Goal: Check status: Check status

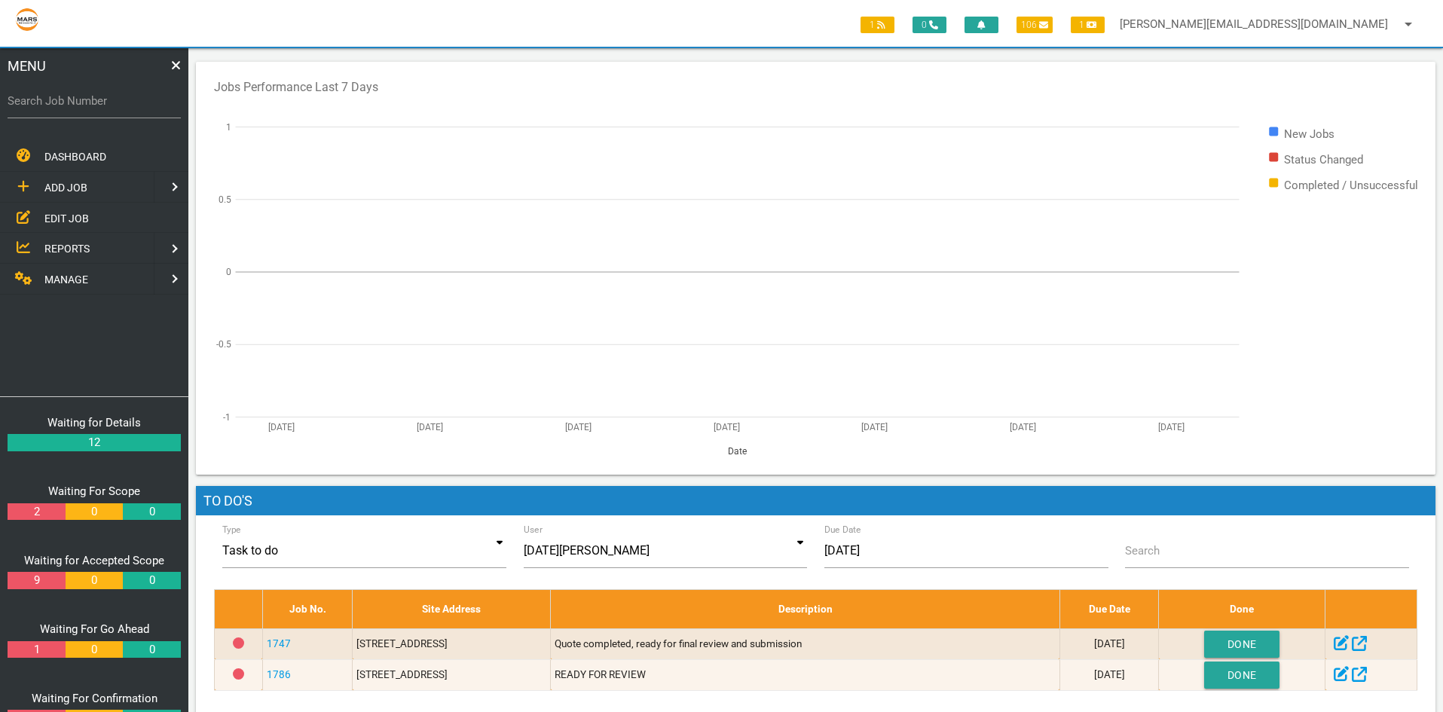
drag, startPoint x: 78, startPoint y: 214, endPoint x: 174, endPoint y: 216, distance: 95.7
click at [79, 213] on span "EDIT JOB" at bounding box center [66, 218] width 44 height 12
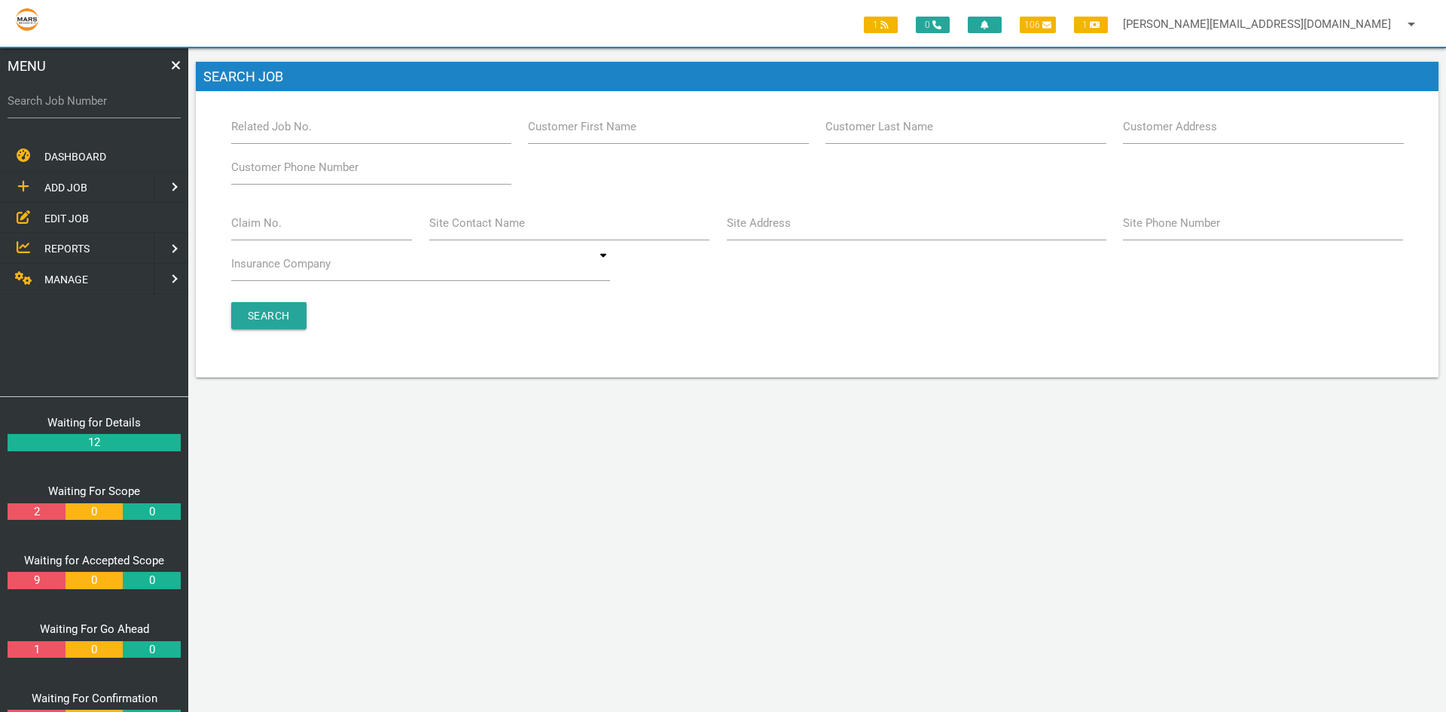
click at [278, 215] on label "Claim No." at bounding box center [256, 223] width 50 height 17
click at [278, 215] on input "Claim No." at bounding box center [322, 223] width 182 height 35
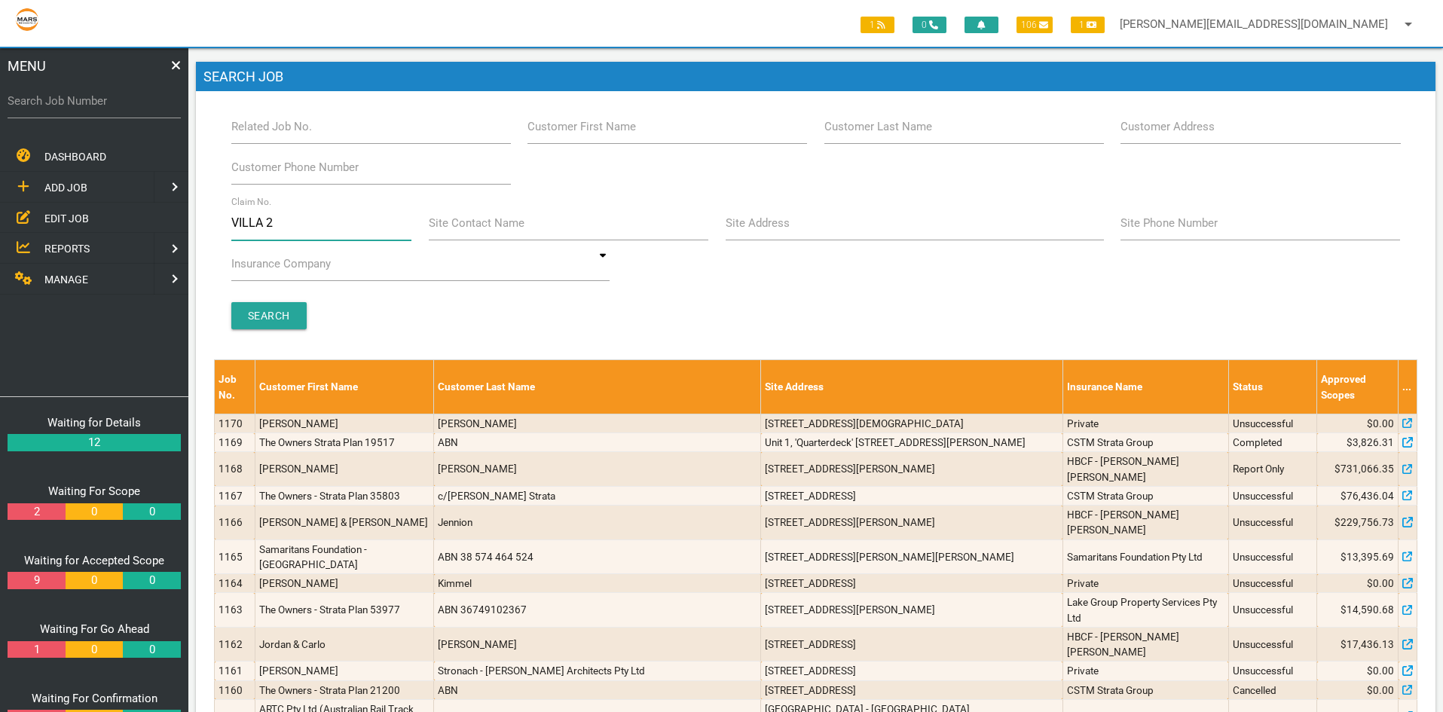
type input "villa 2"
drag, startPoint x: 768, startPoint y: 319, endPoint x: 604, endPoint y: 319, distance: 163.5
click at [768, 319] on div "Search" at bounding box center [815, 315] width 1186 height 27
drag, startPoint x: 292, startPoint y: 313, endPoint x: 594, endPoint y: 305, distance: 302.2
click at [316, 313] on div "Search" at bounding box center [815, 315] width 1186 height 27
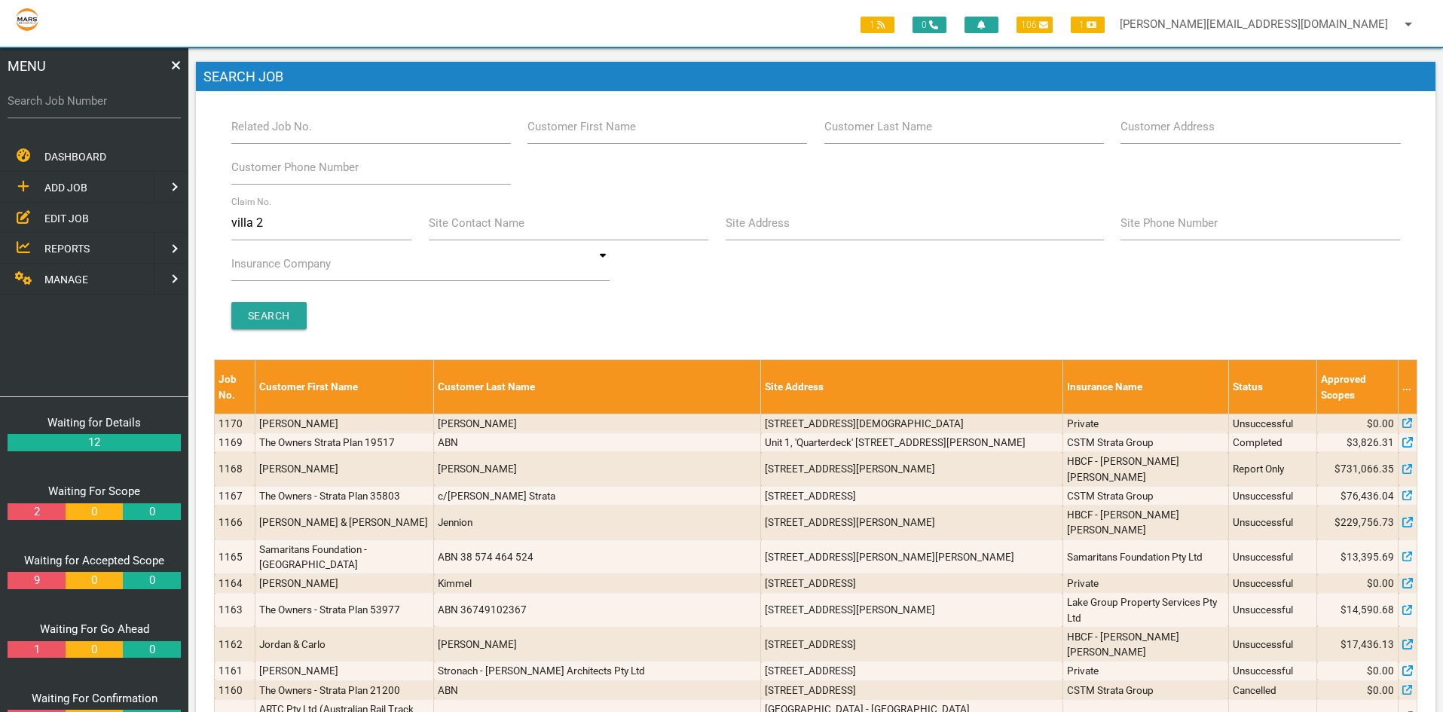
click at [410, 309] on div "Search" at bounding box center [815, 315] width 1186 height 27
click at [252, 318] on input "Search" at bounding box center [268, 315] width 75 height 27
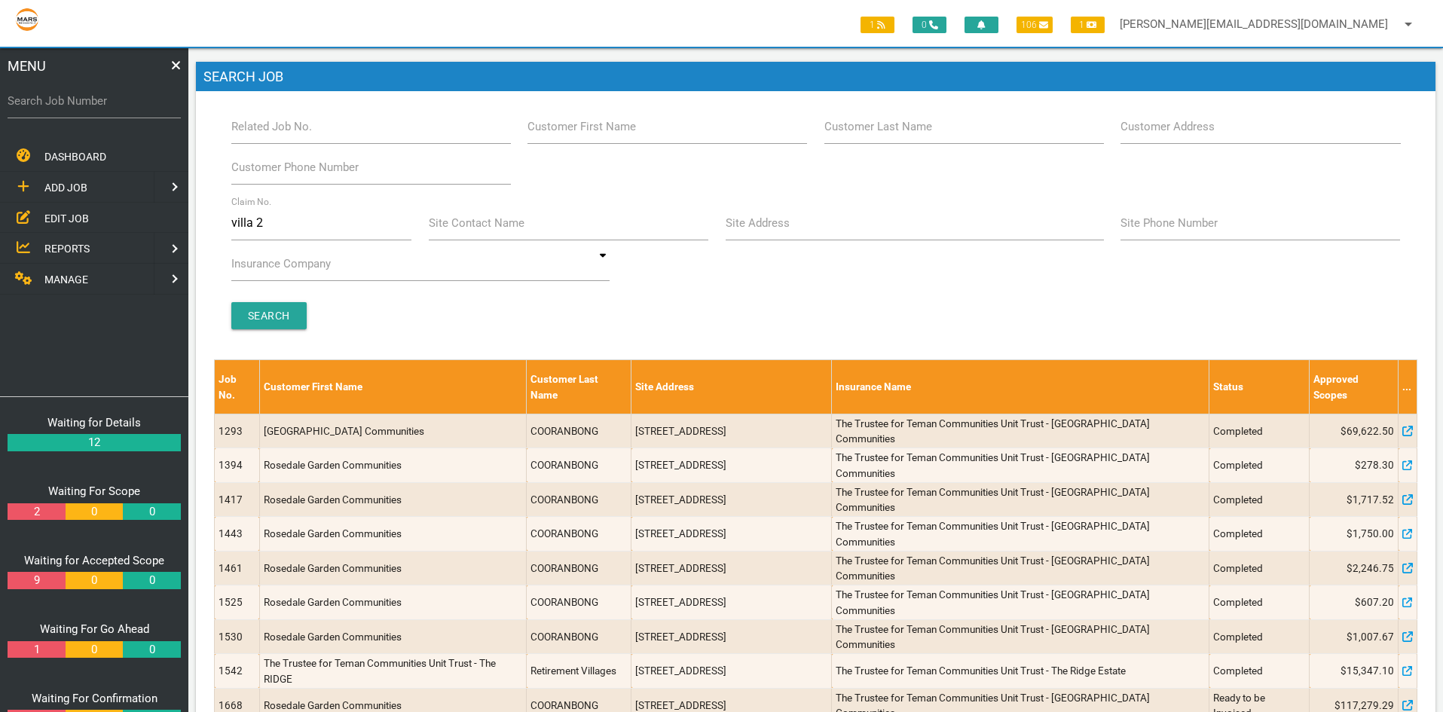
click at [257, 129] on label "Related Job No." at bounding box center [271, 126] width 81 height 17
click at [257, 129] on input "Related Job No." at bounding box center [370, 126] width 279 height 35
type input "1743"
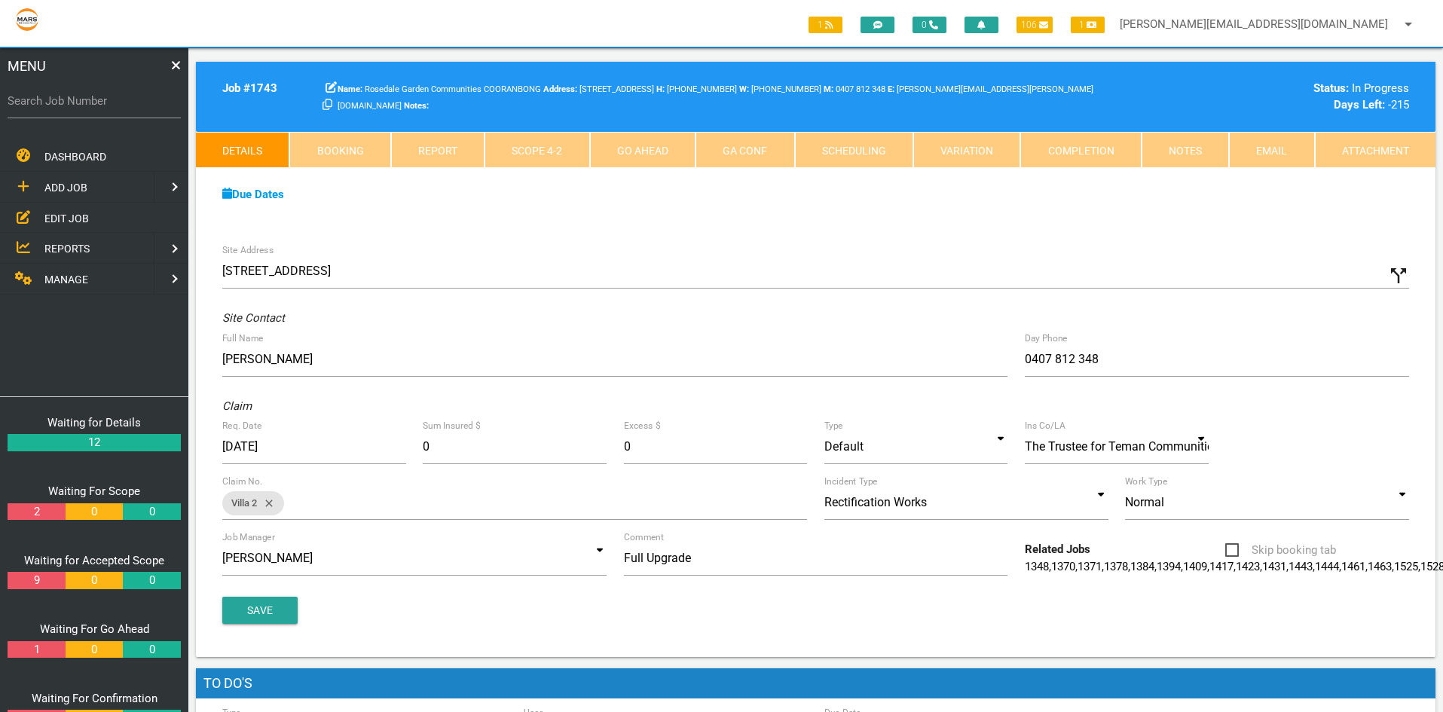
click at [539, 146] on link "Scope 4 - 2" at bounding box center [536, 150] width 105 height 36
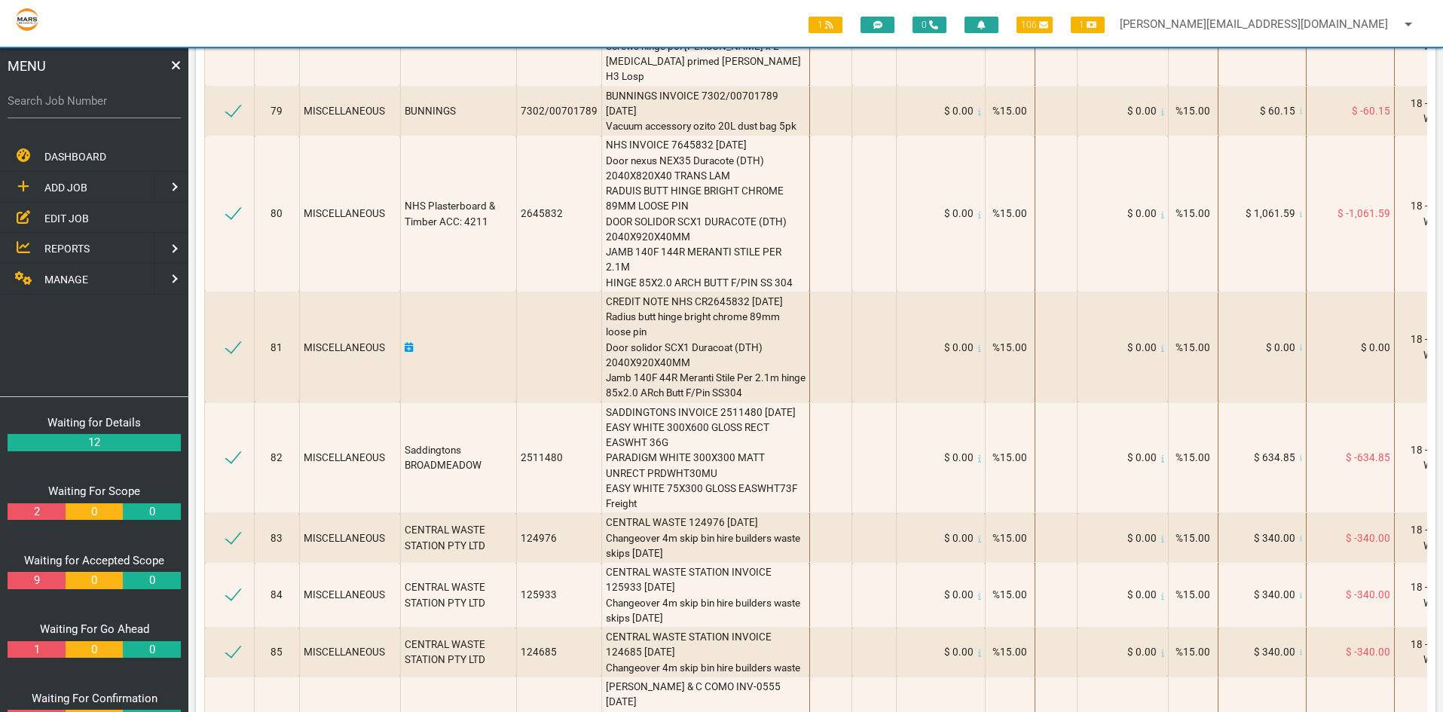
scroll to position [10922, 0]
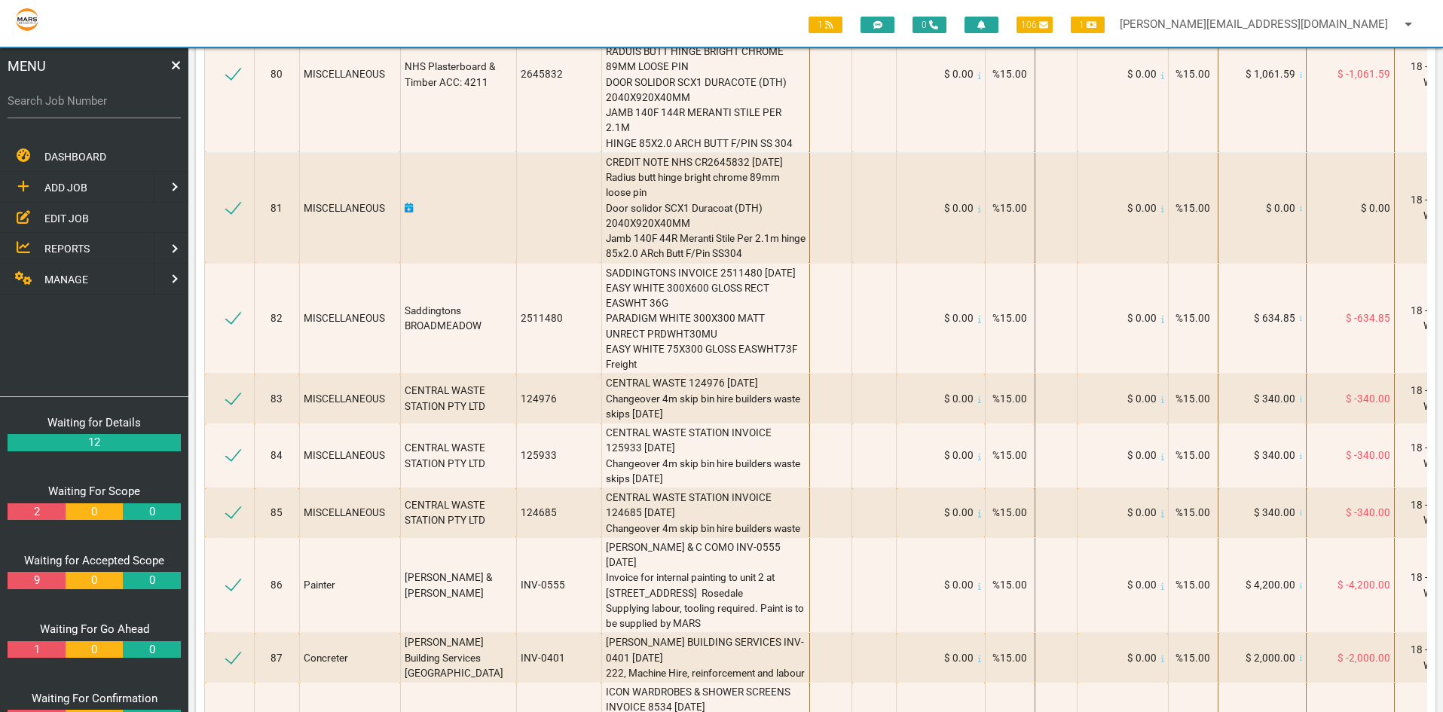
drag, startPoint x: 585, startPoint y: 460, endPoint x: 753, endPoint y: 554, distance: 191.5
copy span "PROS PASSAGE BELA SC 1400 PROBELSC PROS PRIVACY BELA SC 1410PROBELSC CAVITY DOO…"
